Goal: Task Accomplishment & Management: Manage account settings

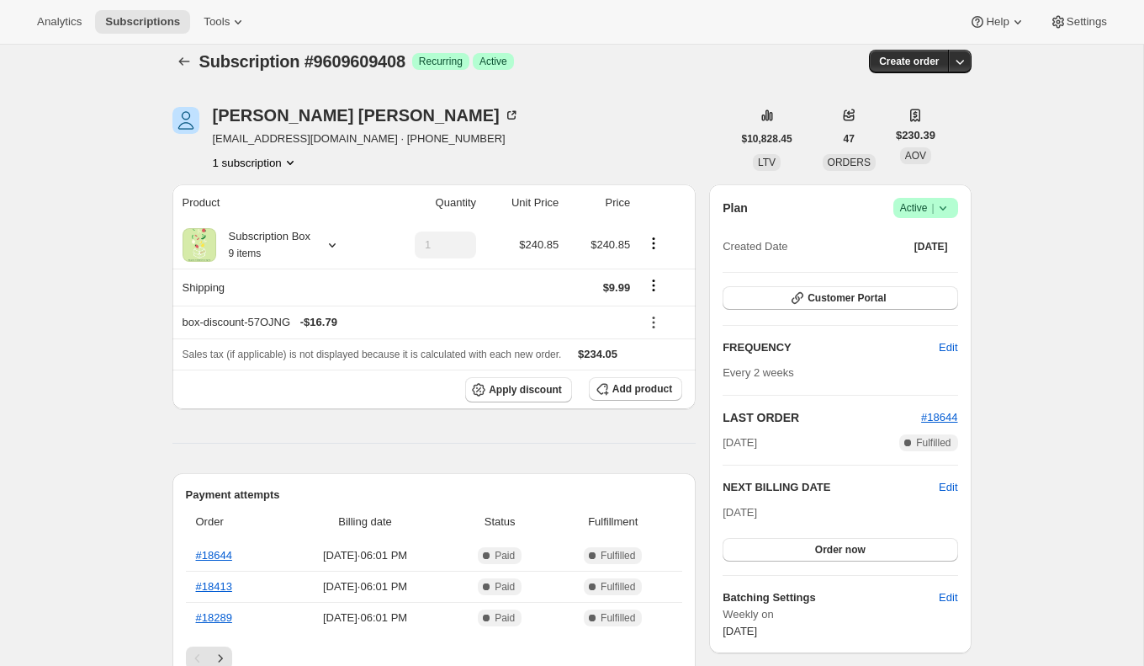
scroll to position [13, 0]
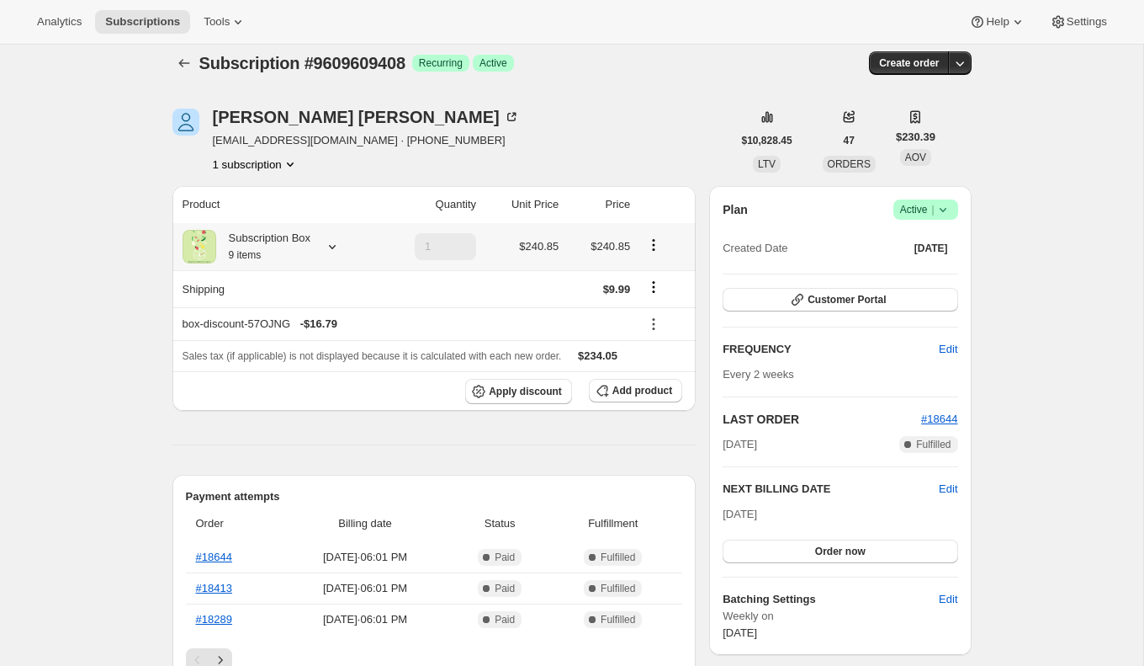
click at [337, 250] on icon at bounding box center [332, 246] width 17 height 17
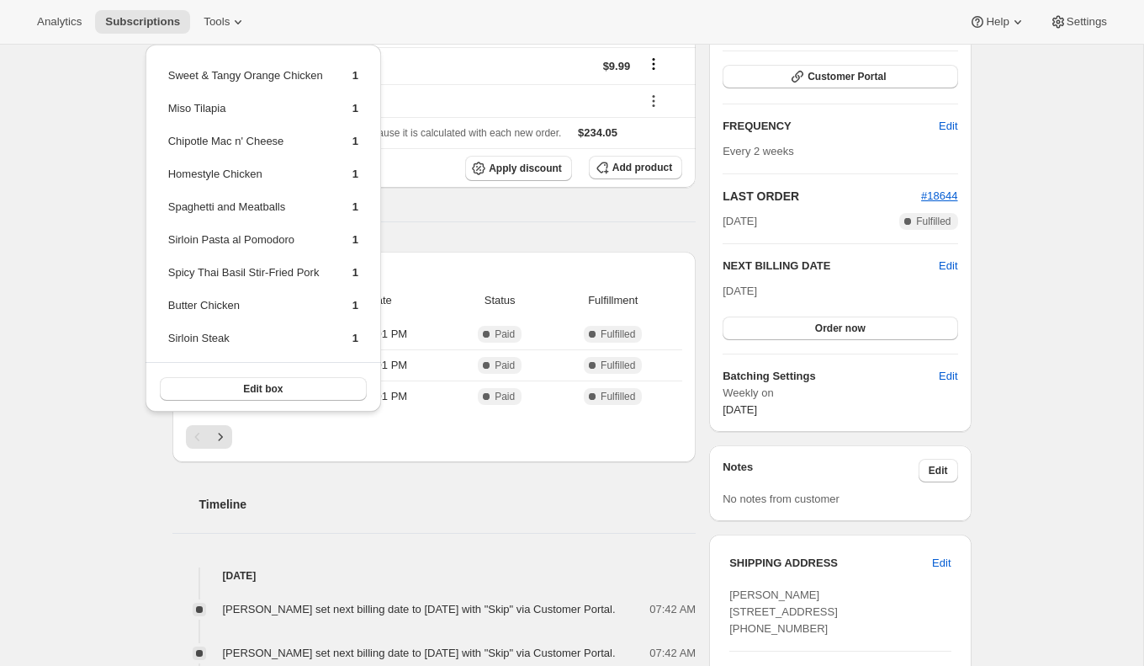
click at [110, 430] on div "Subscription #9609609408. This page is ready Subscription #9609609408 Success R…" at bounding box center [572, 494] width 1144 height 1373
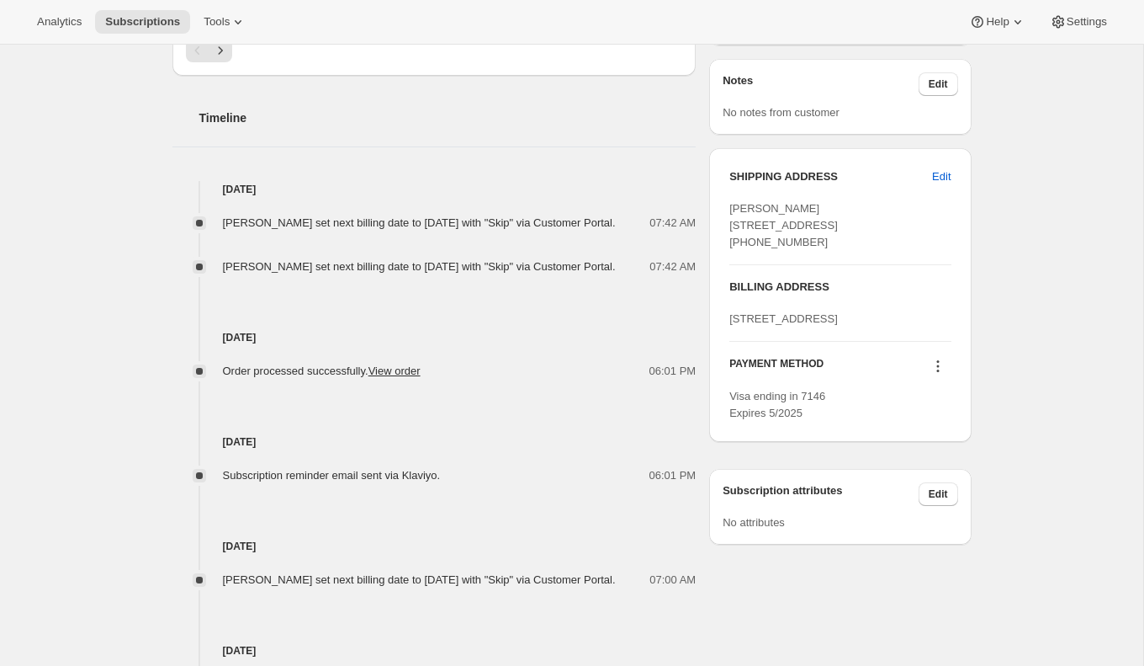
scroll to position [799, 0]
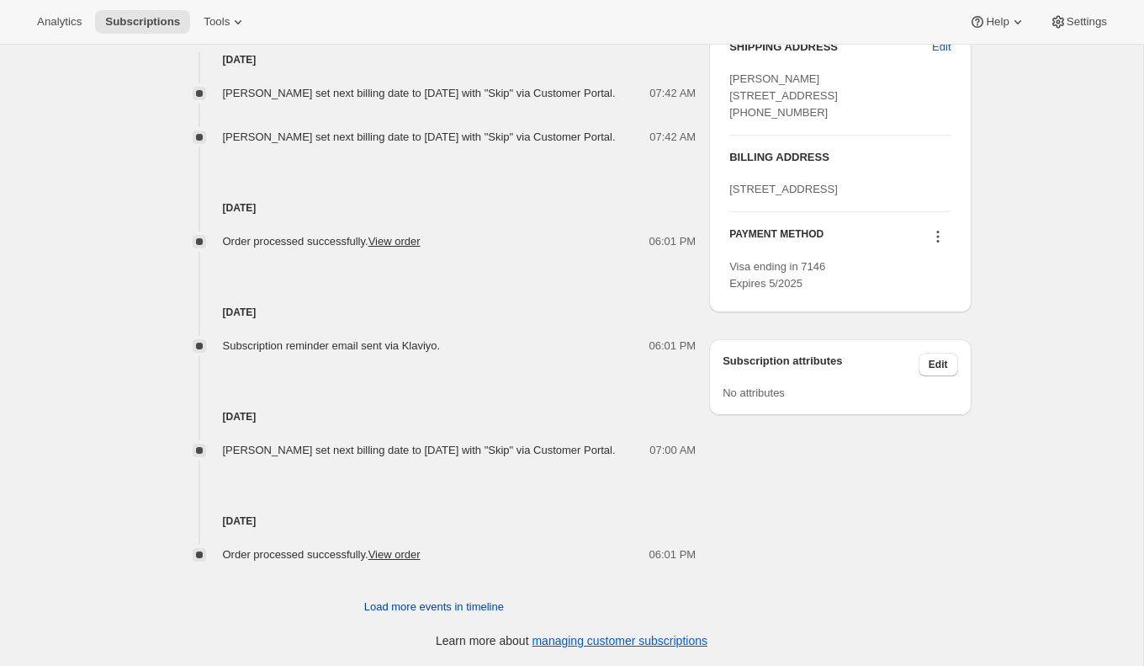
click at [452, 614] on span "Load more events in timeline" at bounding box center [434, 606] width 140 height 17
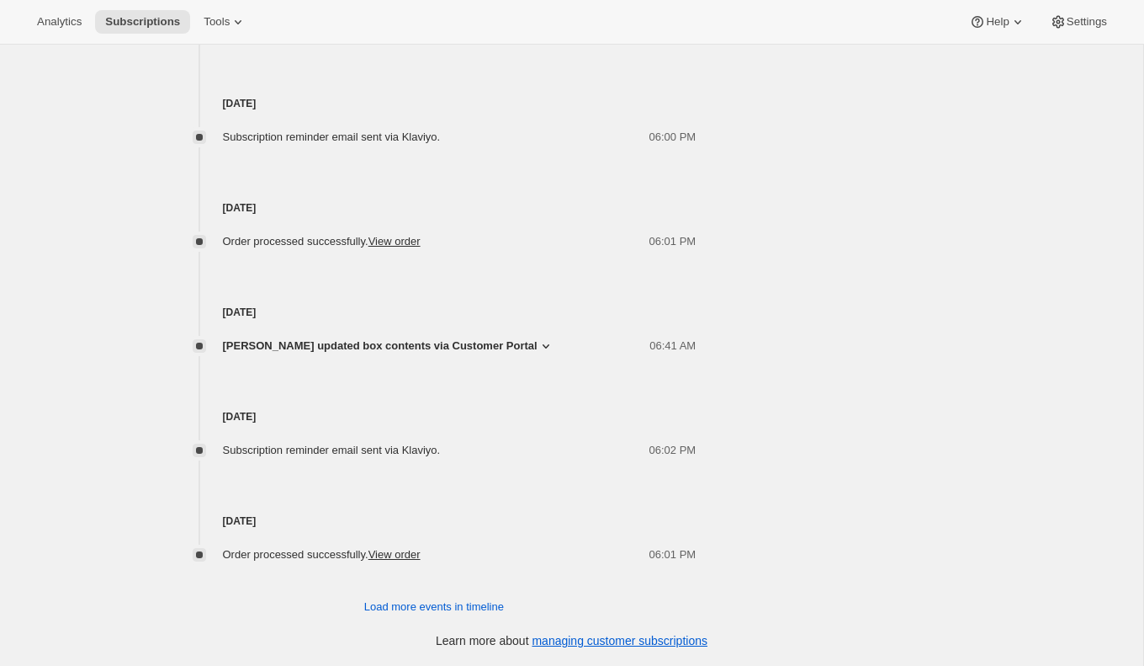
scroll to position [1300, 0]
click at [538, 354] on icon at bounding box center [546, 345] width 17 height 17
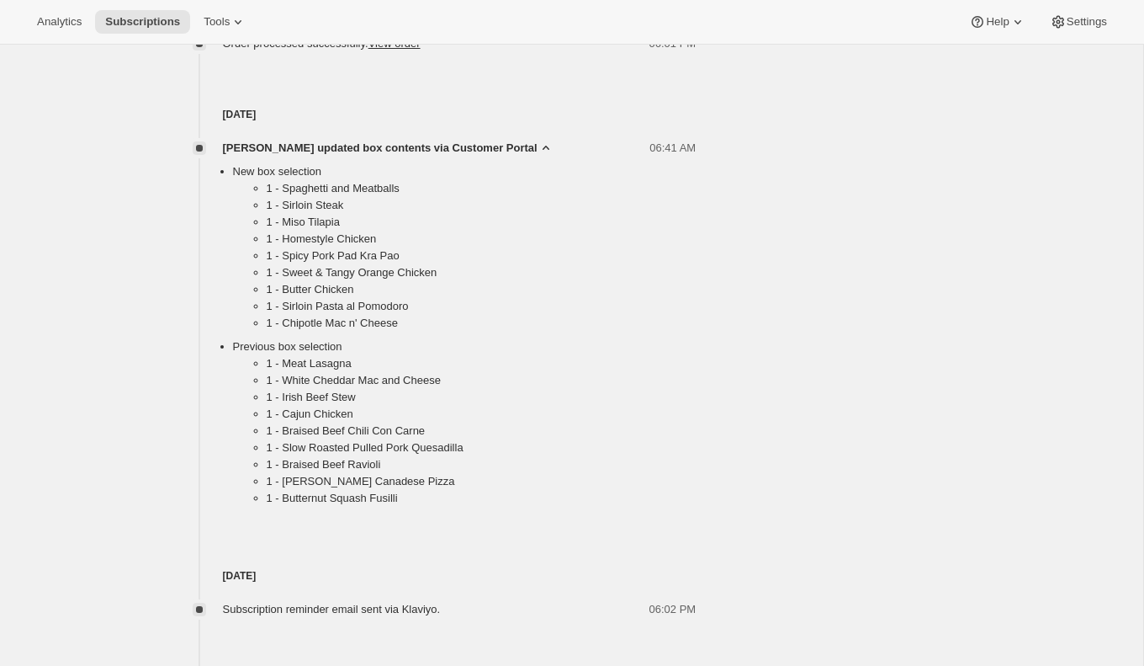
scroll to position [1471, 0]
click at [283, 507] on li "1 - Butternut Squash Fusilli" at bounding box center [482, 499] width 430 height 17
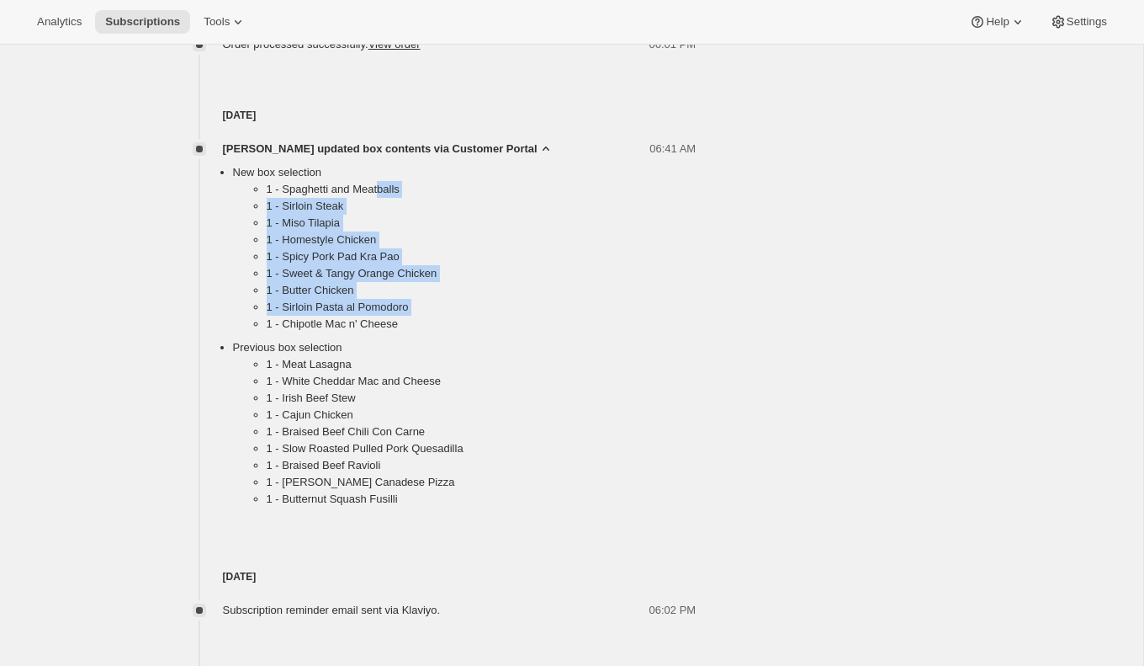
drag, startPoint x: 280, startPoint y: 362, endPoint x: 385, endPoint y: 242, distance: 158.6
click at [385, 242] on ul "1 - Spaghetti and Meatballs 1 - Sirloin Steak 1 - Miso Tilapia 1 - Homestyle Ch…" at bounding box center [465, 260] width 464 height 158
click at [390, 231] on li "1 - Miso Tilapia" at bounding box center [482, 223] width 430 height 17
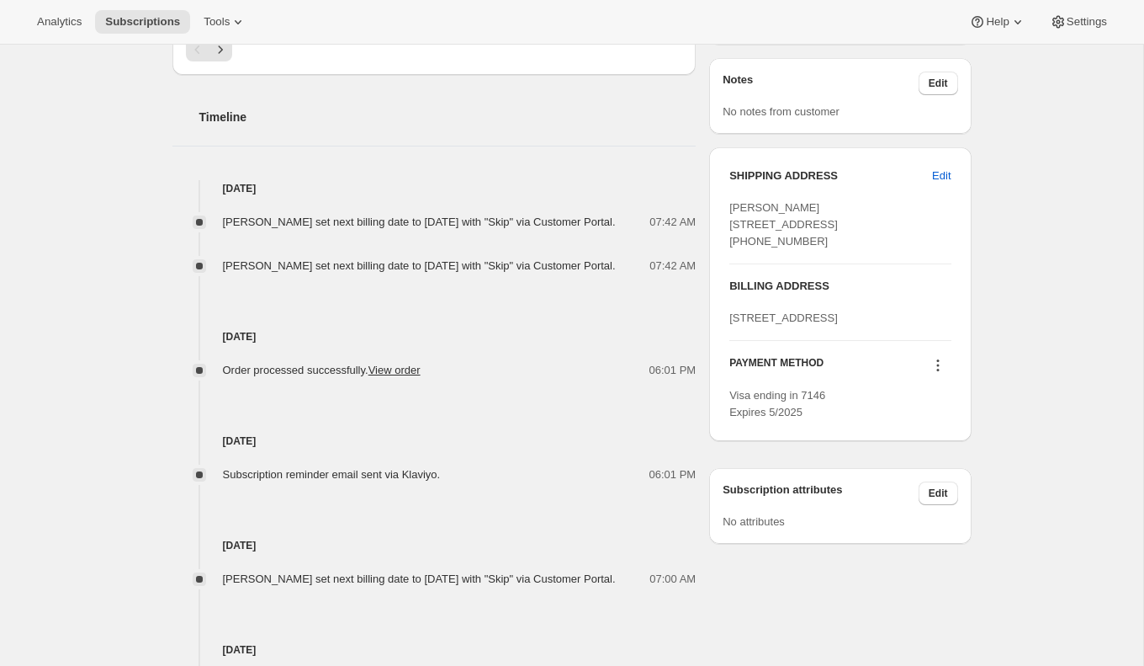
scroll to position [0, 0]
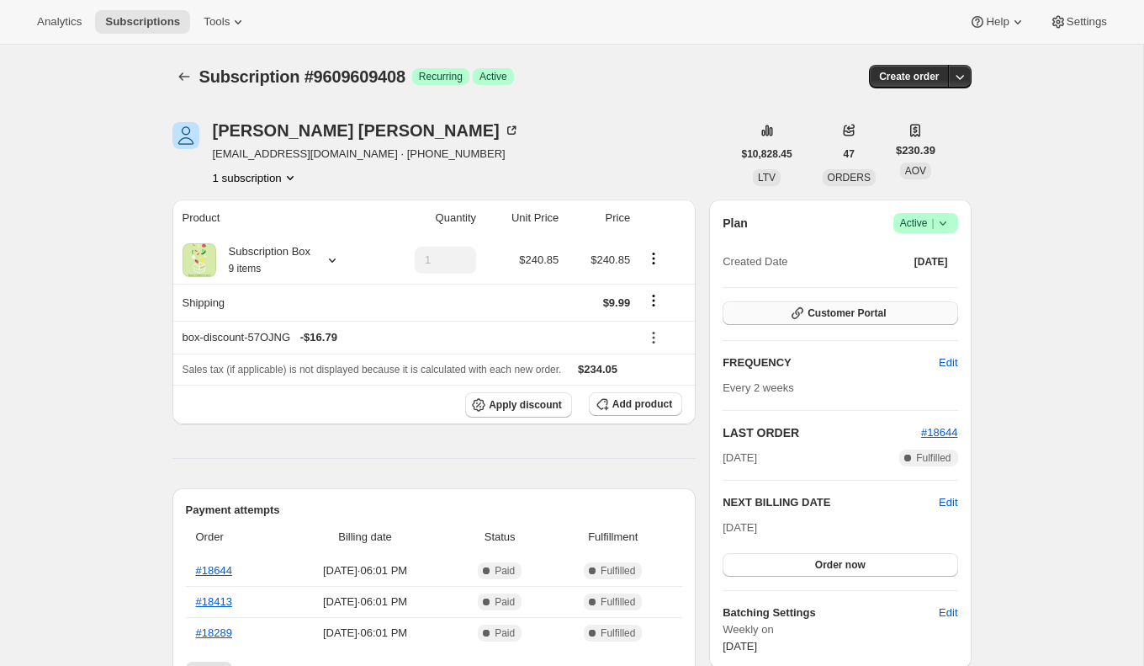
click at [857, 301] on button "Customer Portal" at bounding box center [840, 313] width 235 height 24
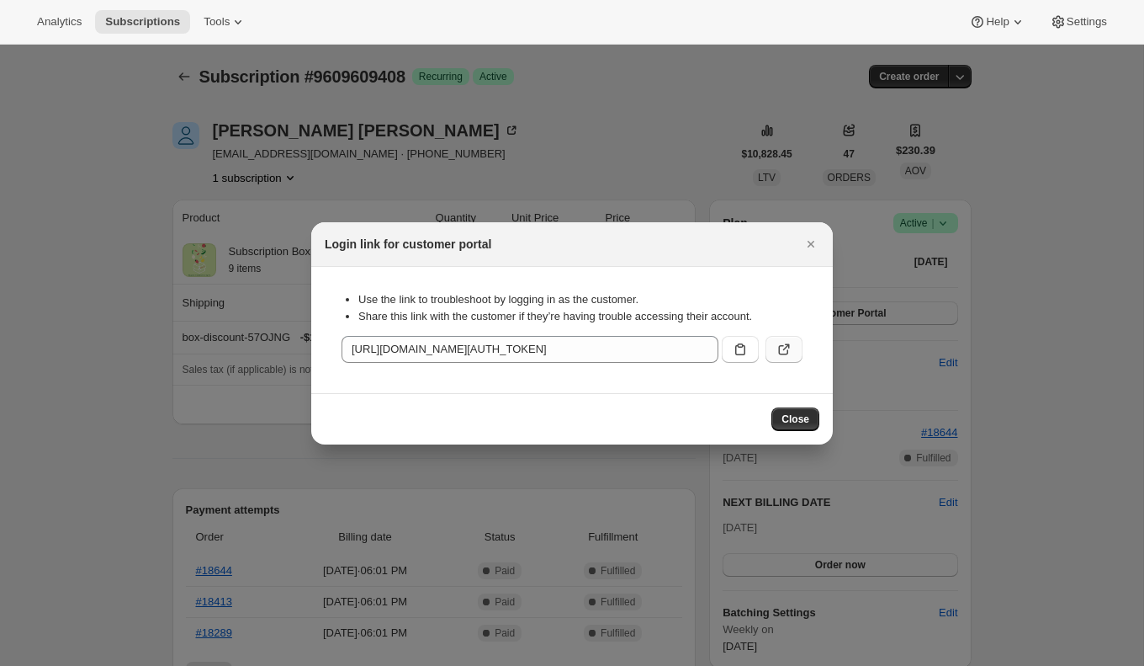
click at [792, 355] on icon ":r32:" at bounding box center [784, 349] width 17 height 17
click at [811, 236] on icon "Close" at bounding box center [811, 244] width 17 height 17
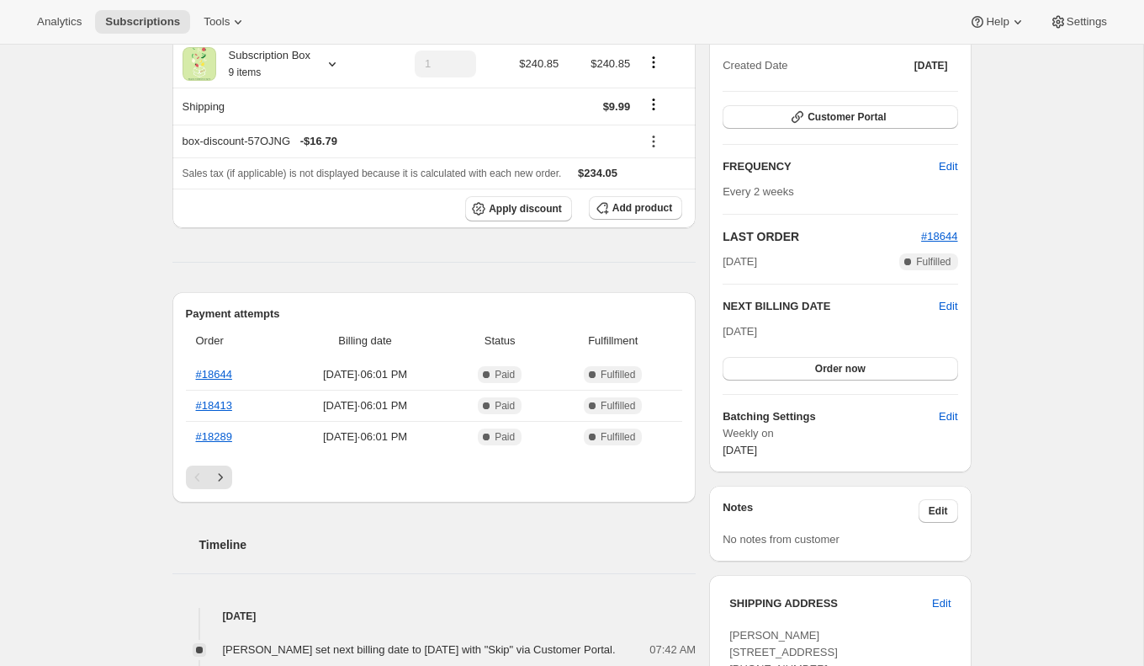
scroll to position [45, 0]
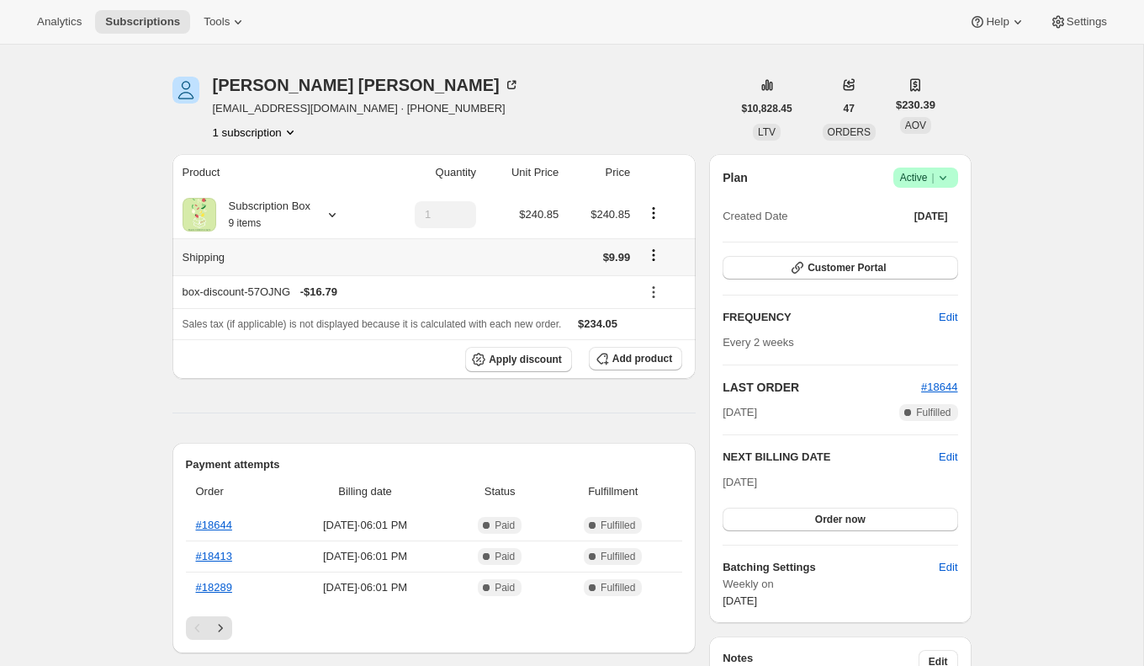
click at [370, 259] on th "Shipping" at bounding box center [276, 256] width 206 height 37
click at [372, 295] on div "box-discount-57OJNG - $16.79" at bounding box center [407, 292] width 449 height 17
click at [337, 211] on icon at bounding box center [332, 214] width 17 height 17
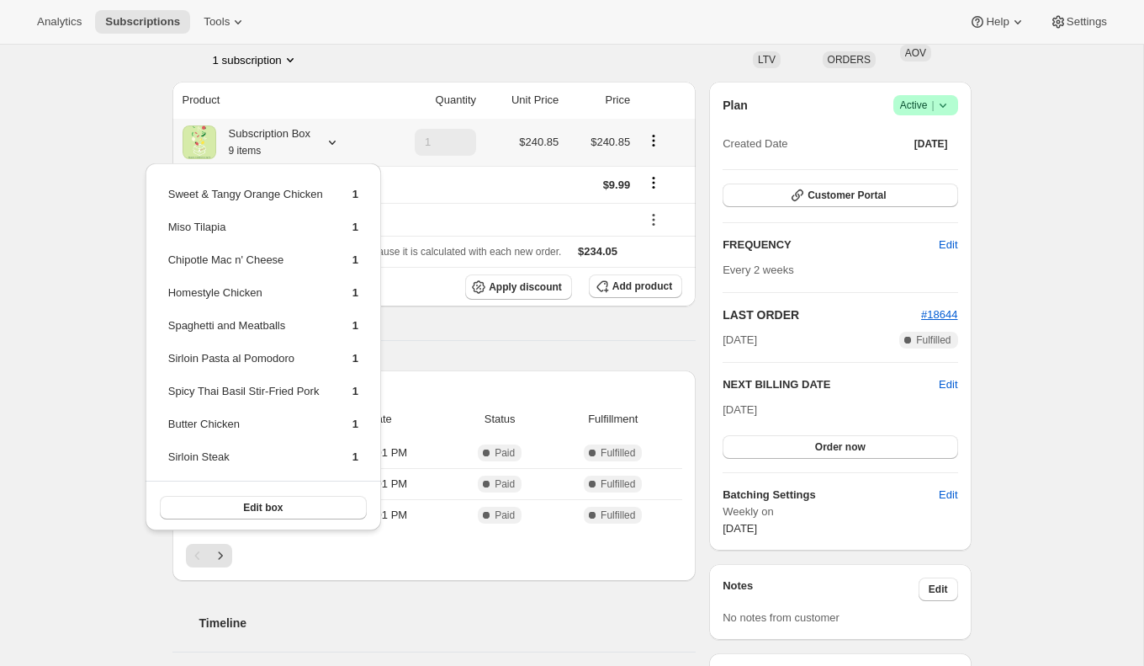
scroll to position [114, 0]
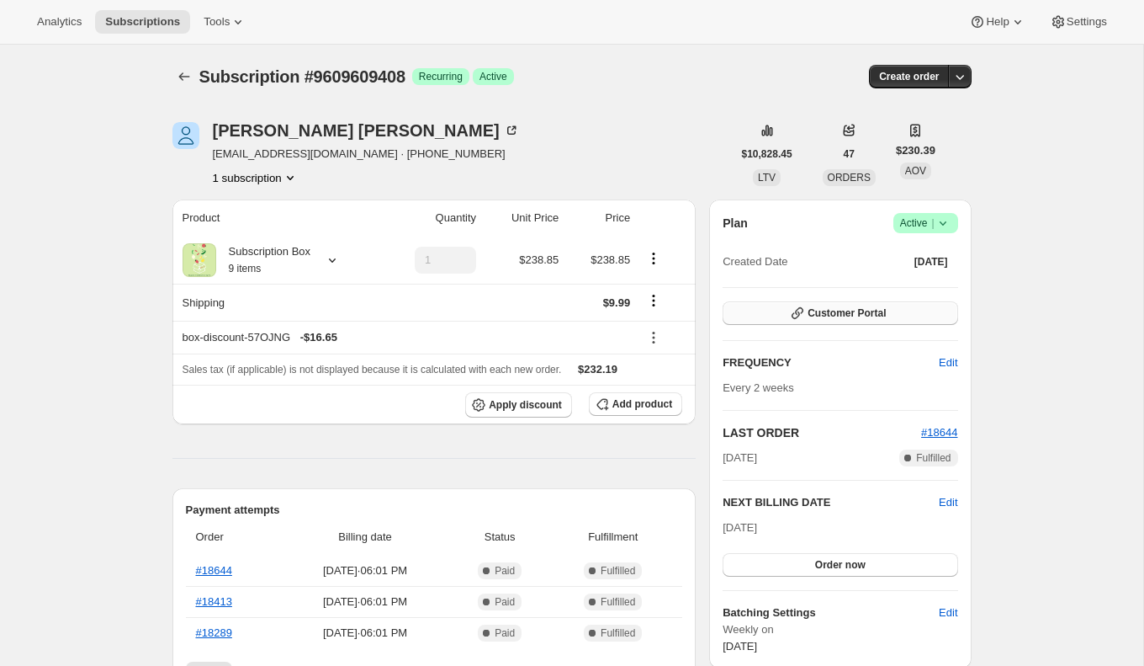
click at [829, 312] on span "Customer Portal" at bounding box center [847, 312] width 78 height 13
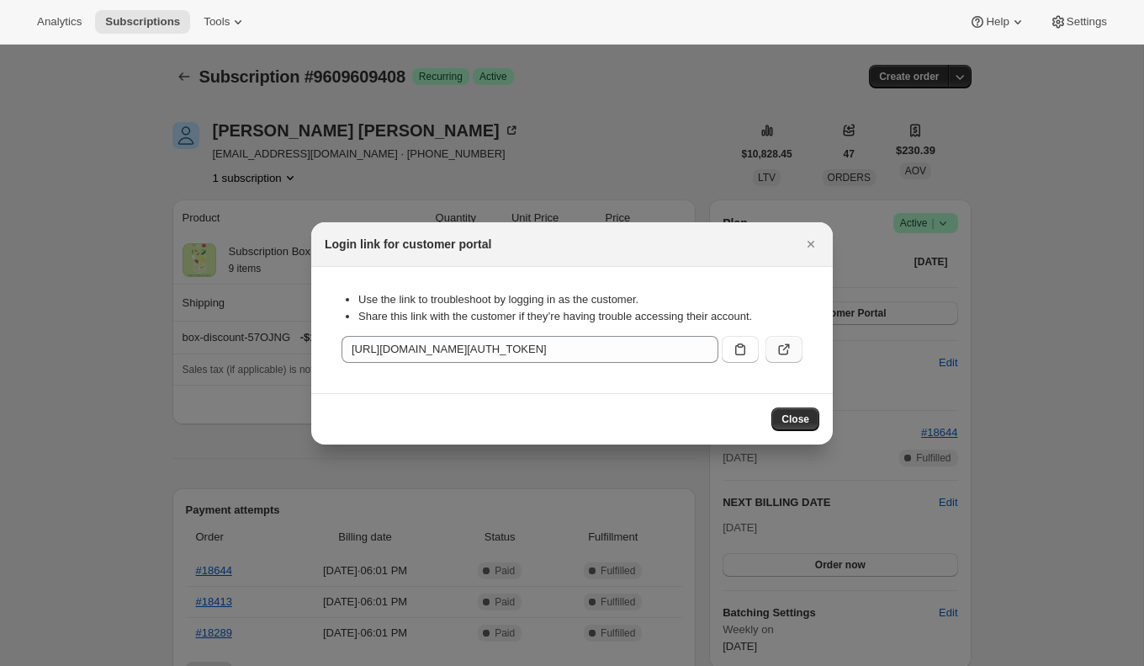
click at [795, 341] on button ":rc1:" at bounding box center [784, 349] width 37 height 27
click at [808, 248] on icon "Close" at bounding box center [811, 244] width 17 height 17
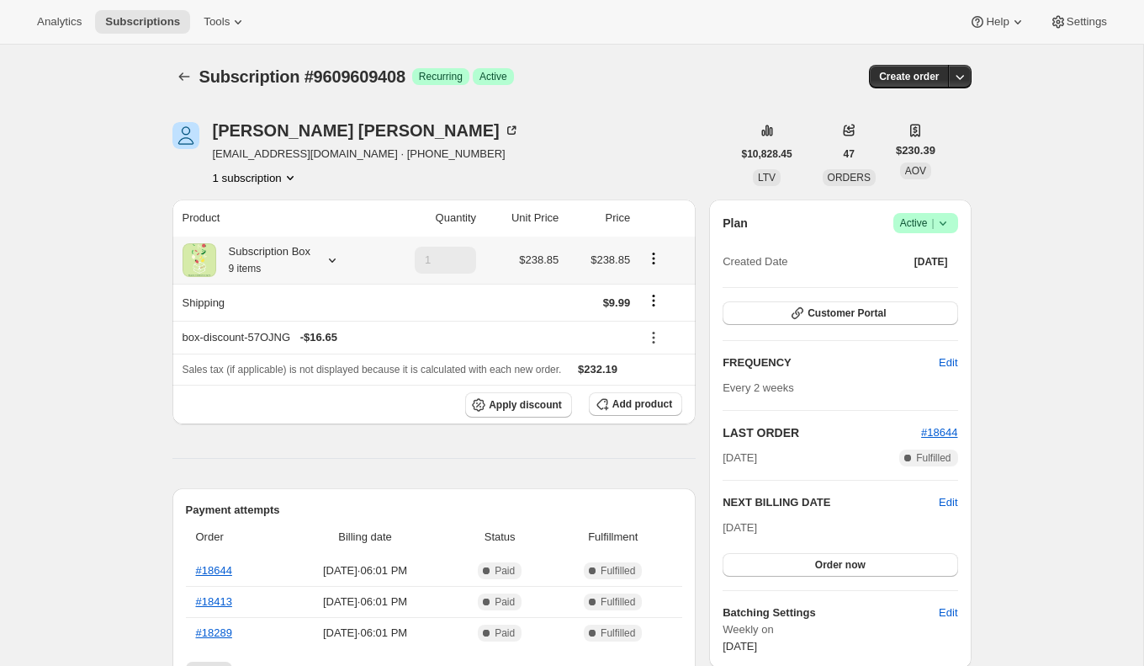
click at [340, 261] on icon at bounding box center [332, 260] width 17 height 17
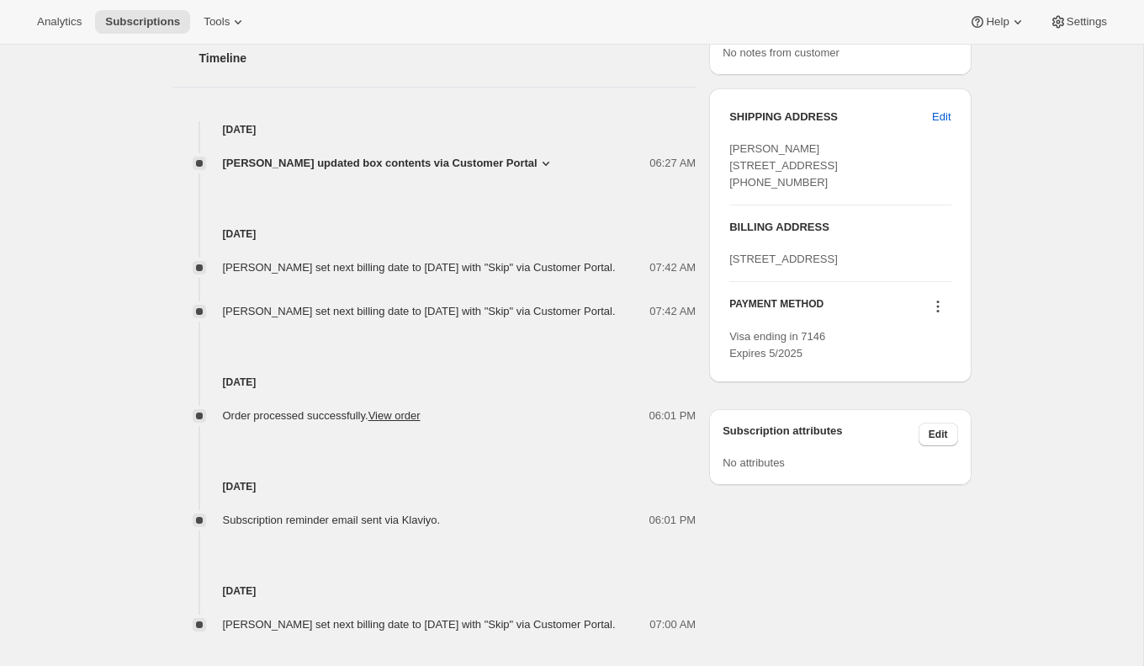
scroll to position [799, 0]
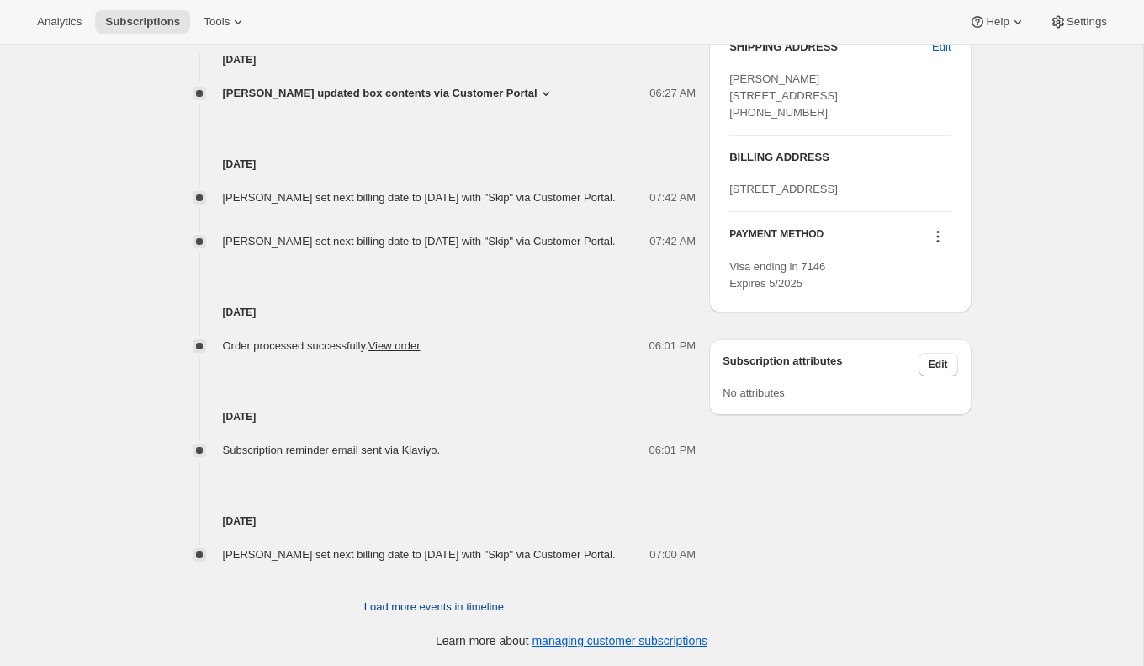
click at [475, 602] on span "Load more events in timeline" at bounding box center [434, 606] width 140 height 17
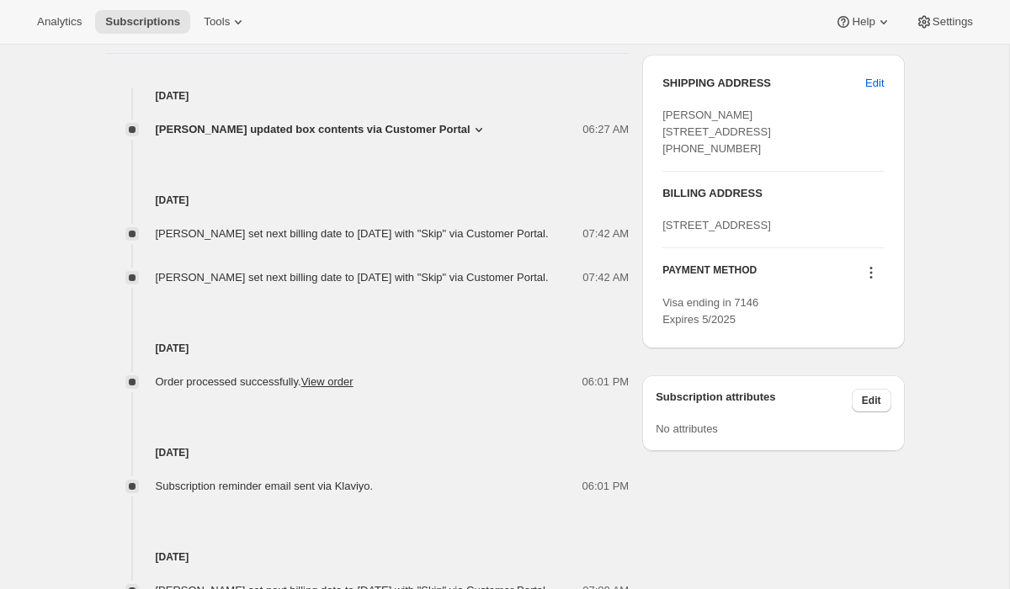
scroll to position [0, 0]
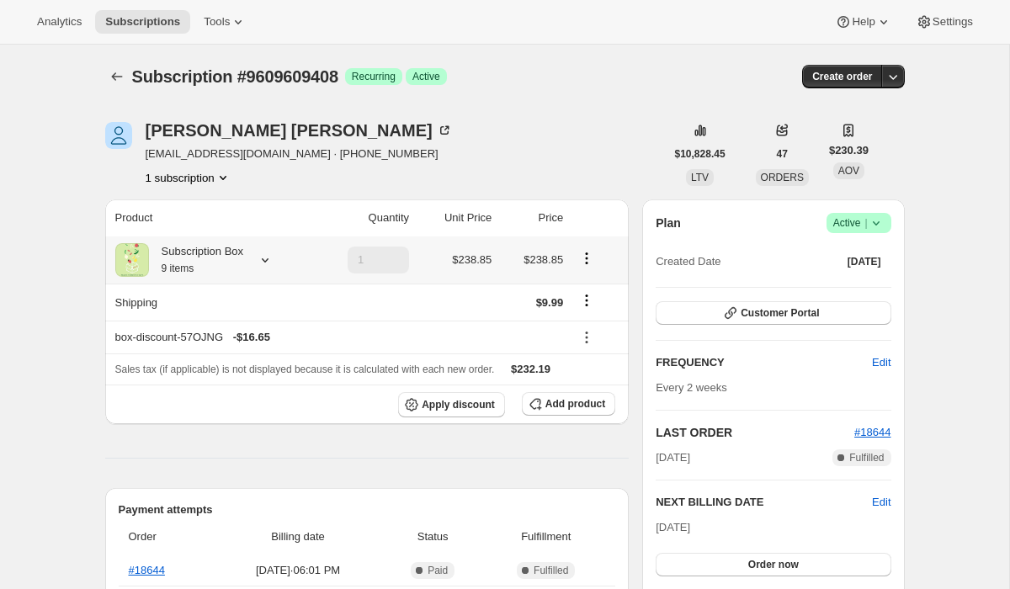
click at [273, 253] on icon at bounding box center [265, 260] width 17 height 17
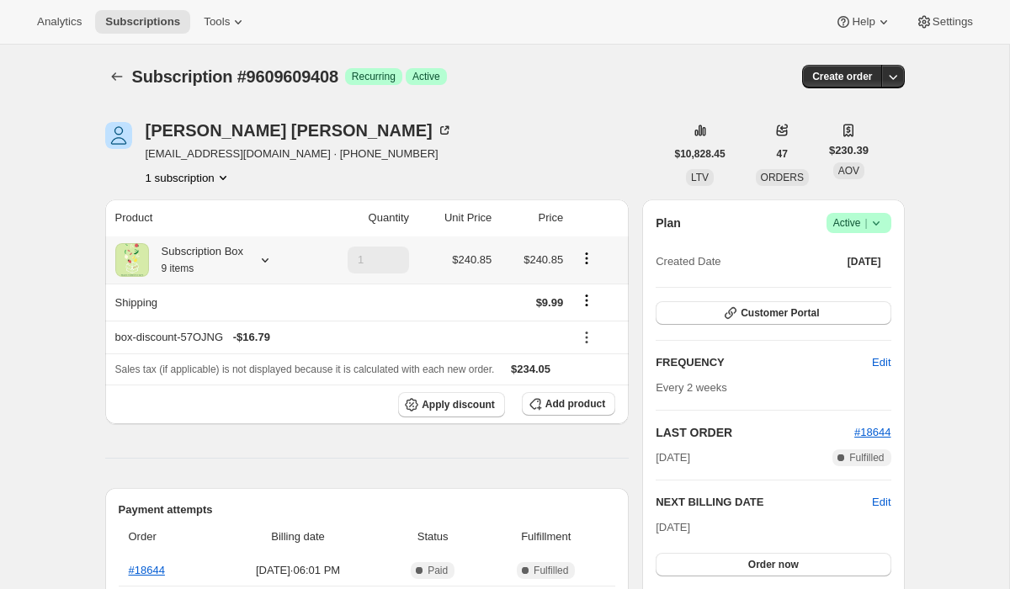
click at [272, 263] on icon at bounding box center [265, 260] width 17 height 17
